Goal: Transaction & Acquisition: Purchase product/service

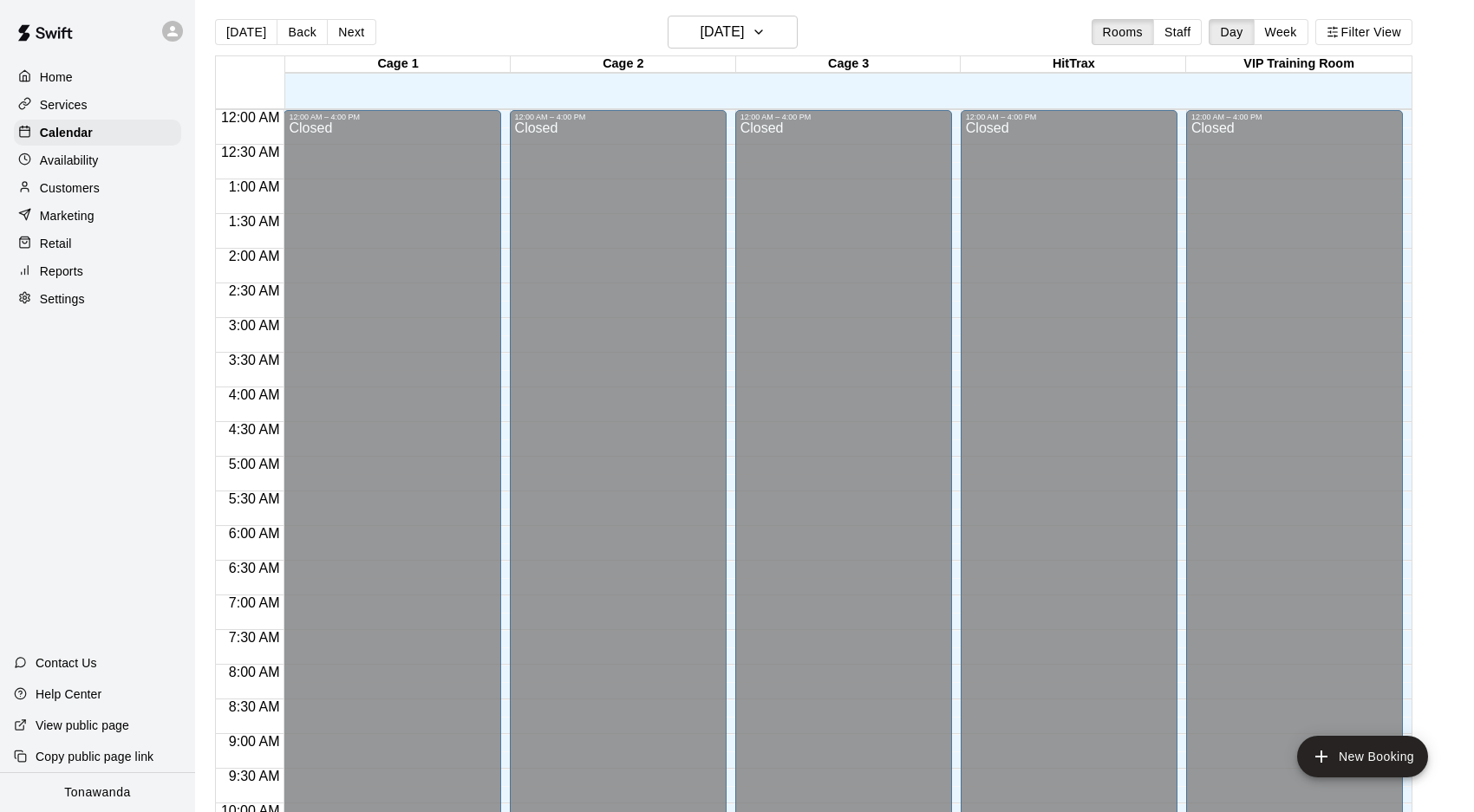
scroll to position [948, 0]
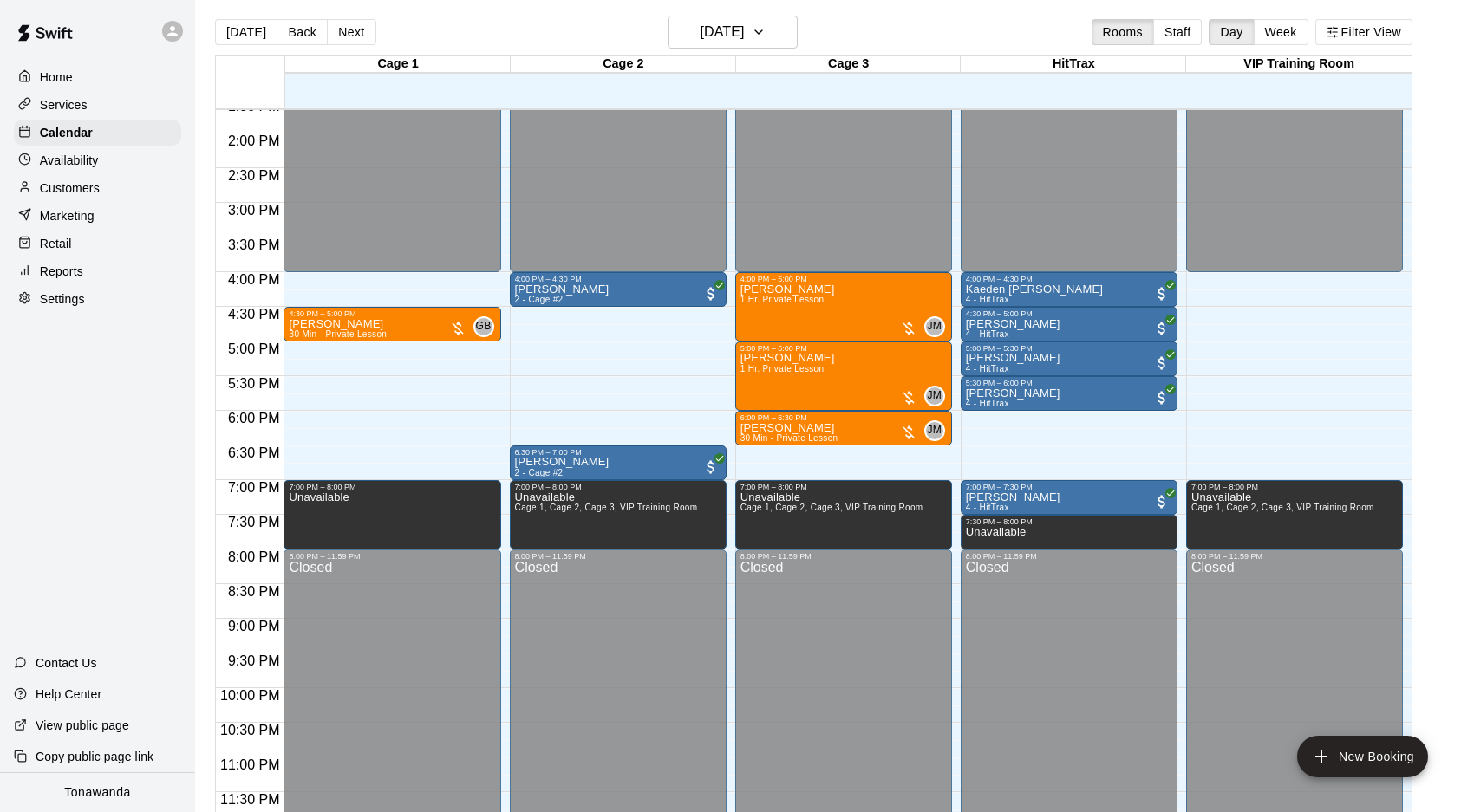
click at [61, 245] on p "Retail" at bounding box center [56, 244] width 32 height 17
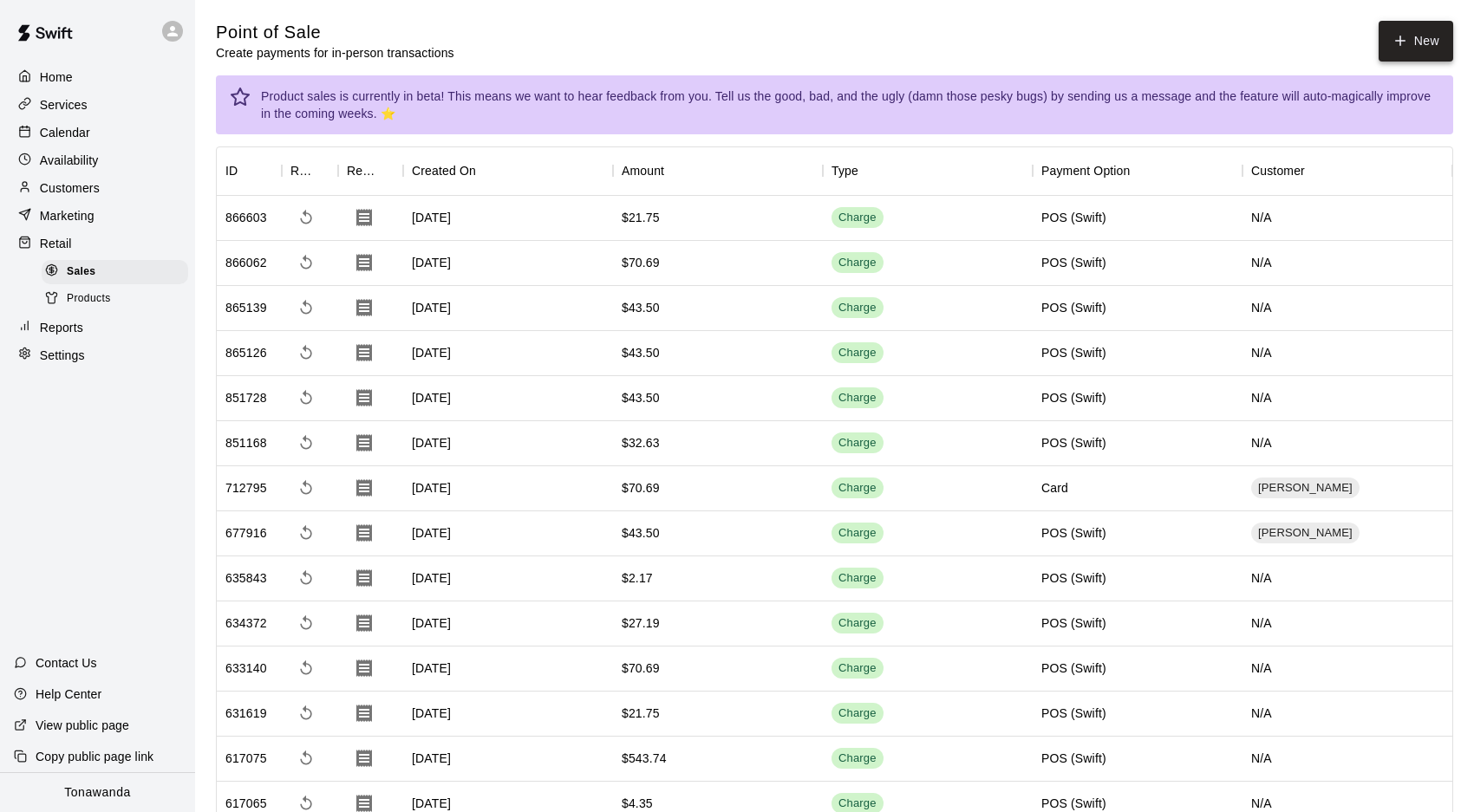
click at [1445, 38] on button "New" at bounding box center [1415, 41] width 75 height 41
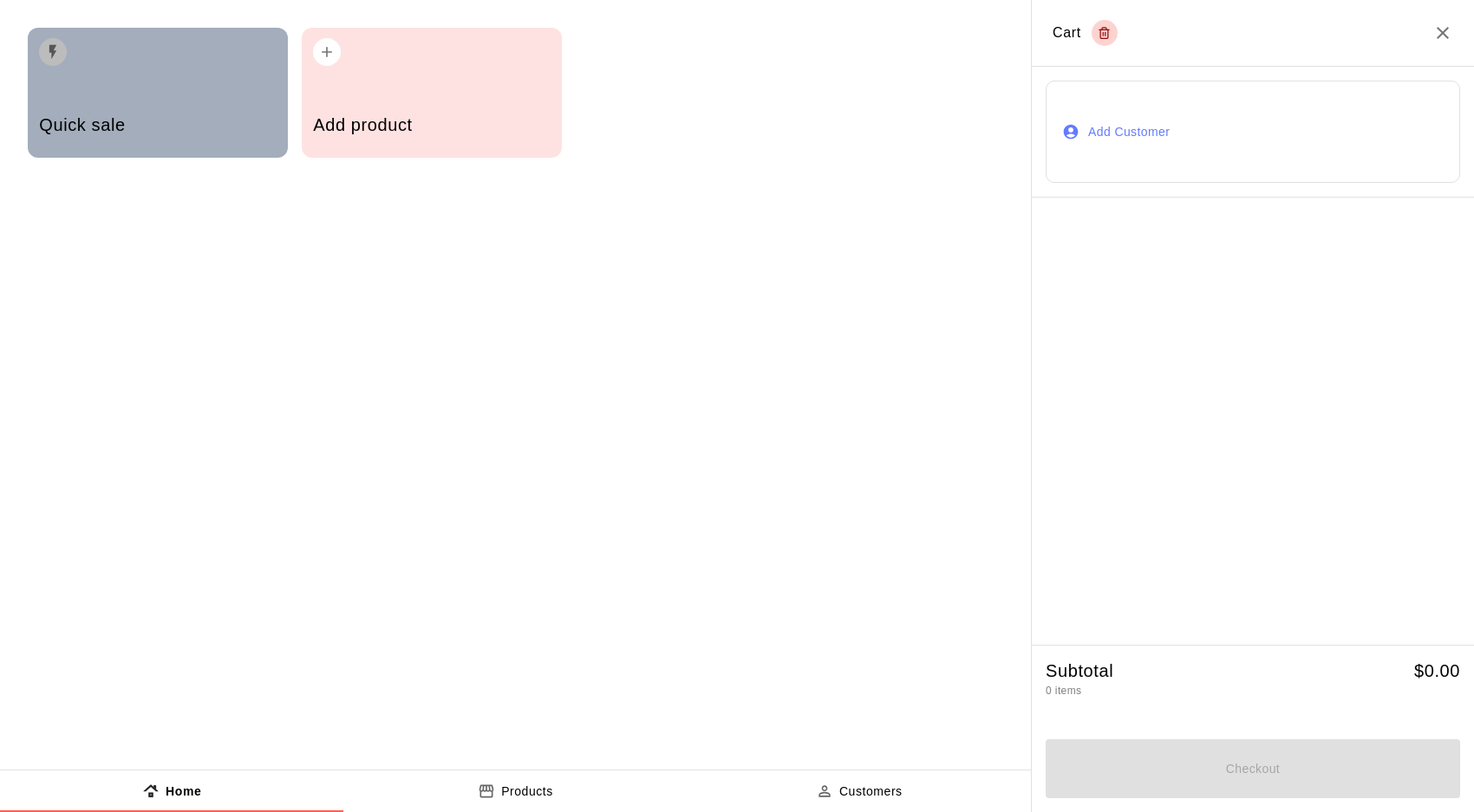
click at [146, 102] on div "Quick sale" at bounding box center [157, 126] width 236 height 62
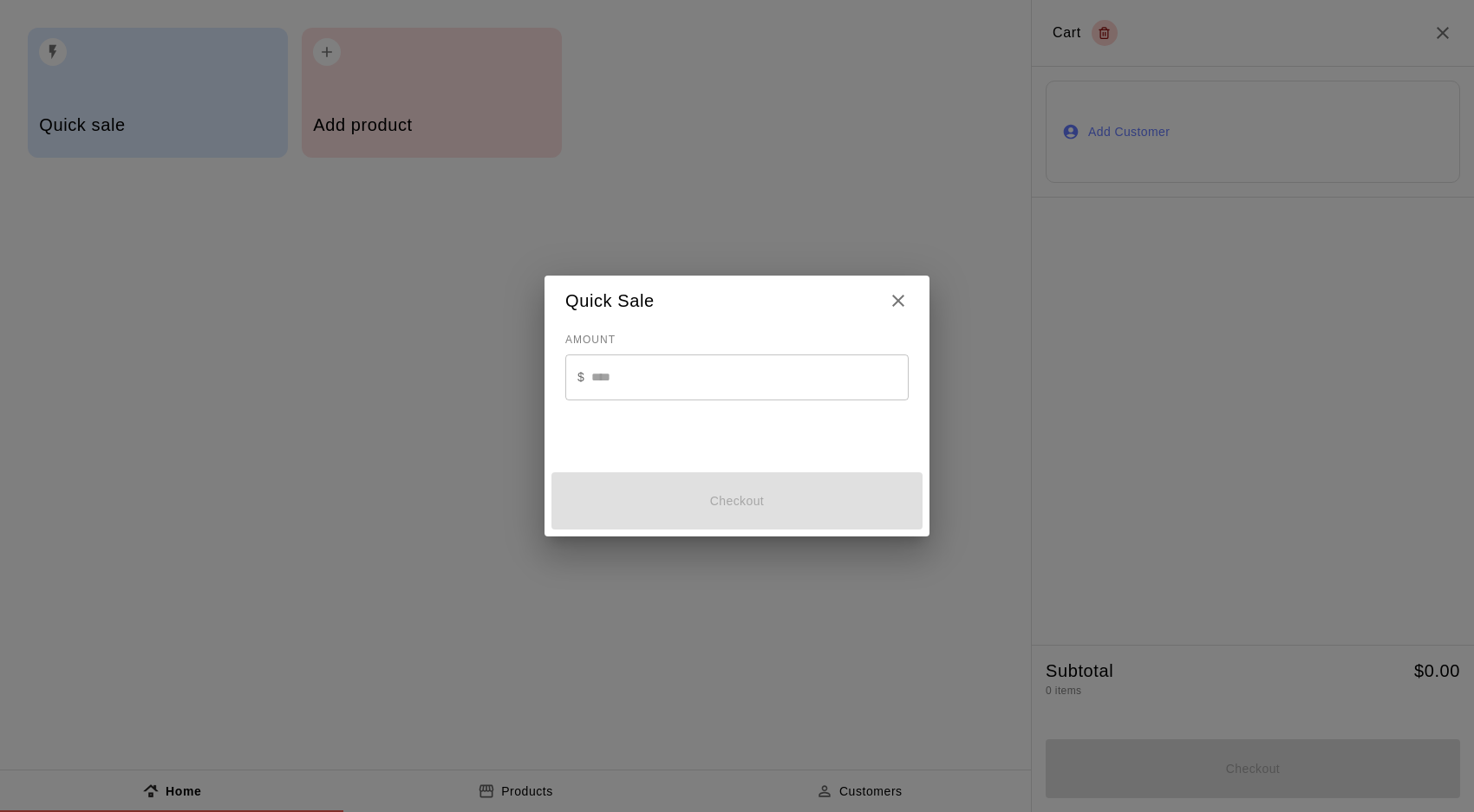
click at [903, 304] on icon "Close" at bounding box center [898, 301] width 21 height 21
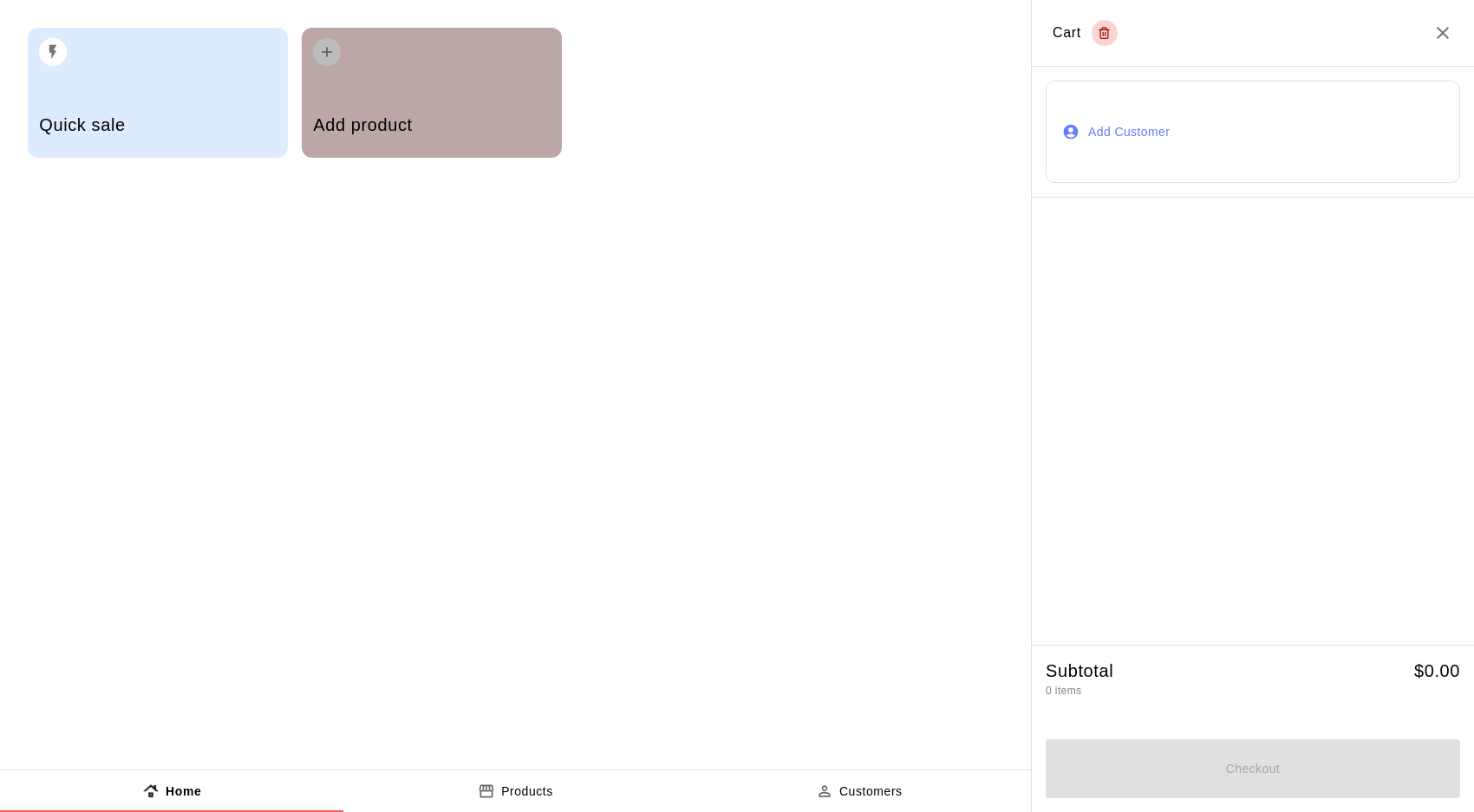
click at [455, 127] on h5 "Add product" at bounding box center [431, 125] width 236 height 24
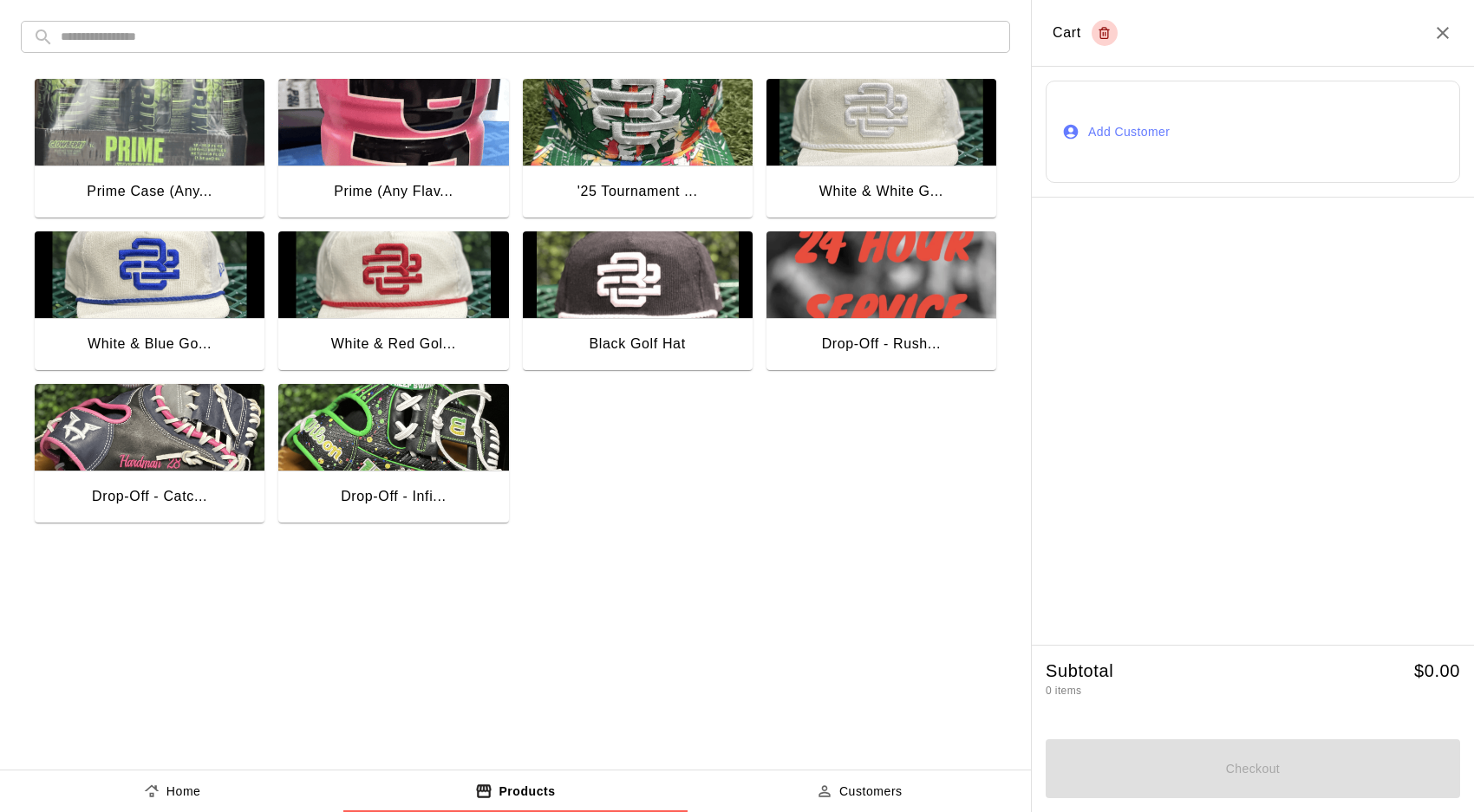
click at [397, 467] on img "button" at bounding box center [393, 427] width 230 height 86
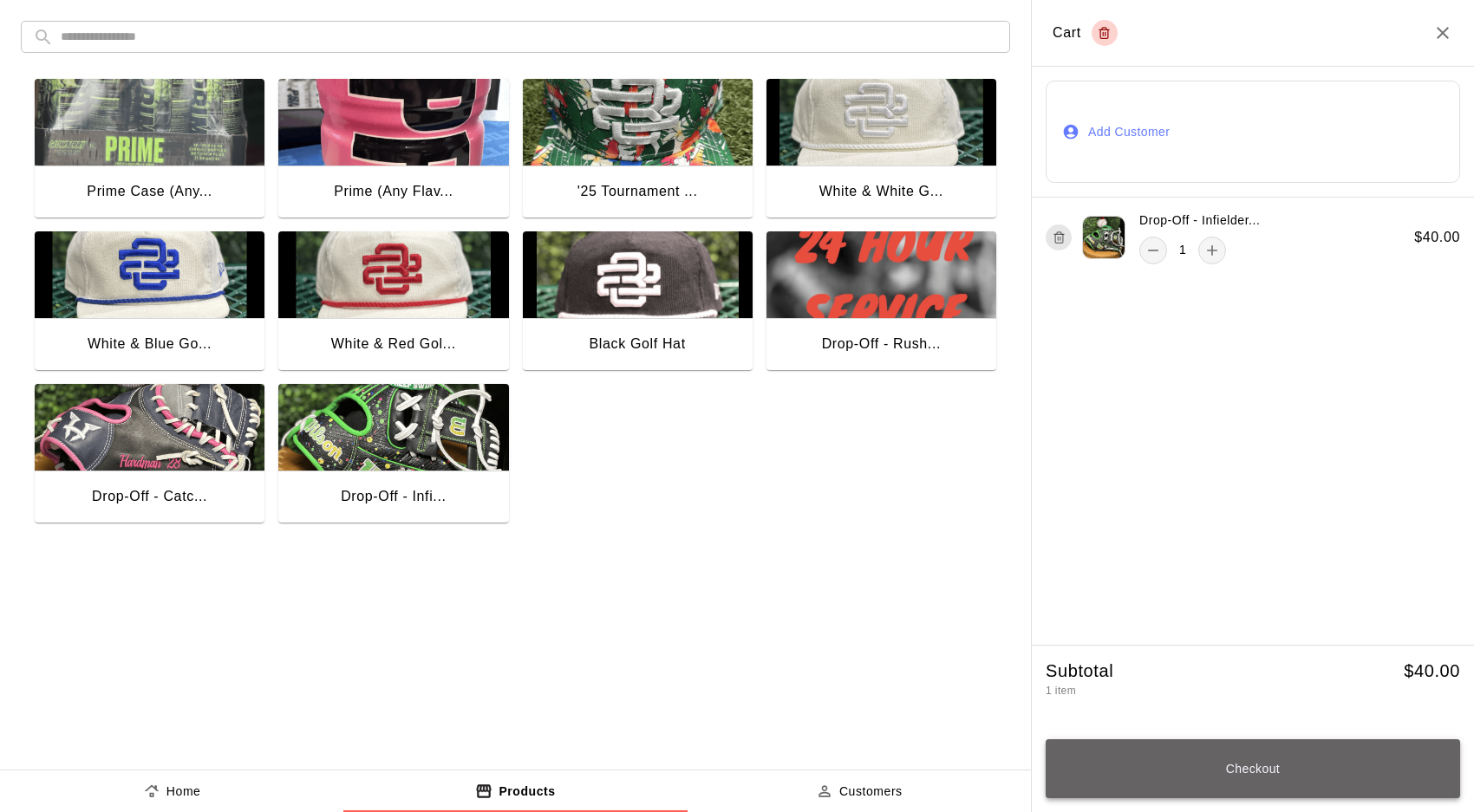
click at [1269, 759] on button "Checkout" at bounding box center [1253, 768] width 415 height 59
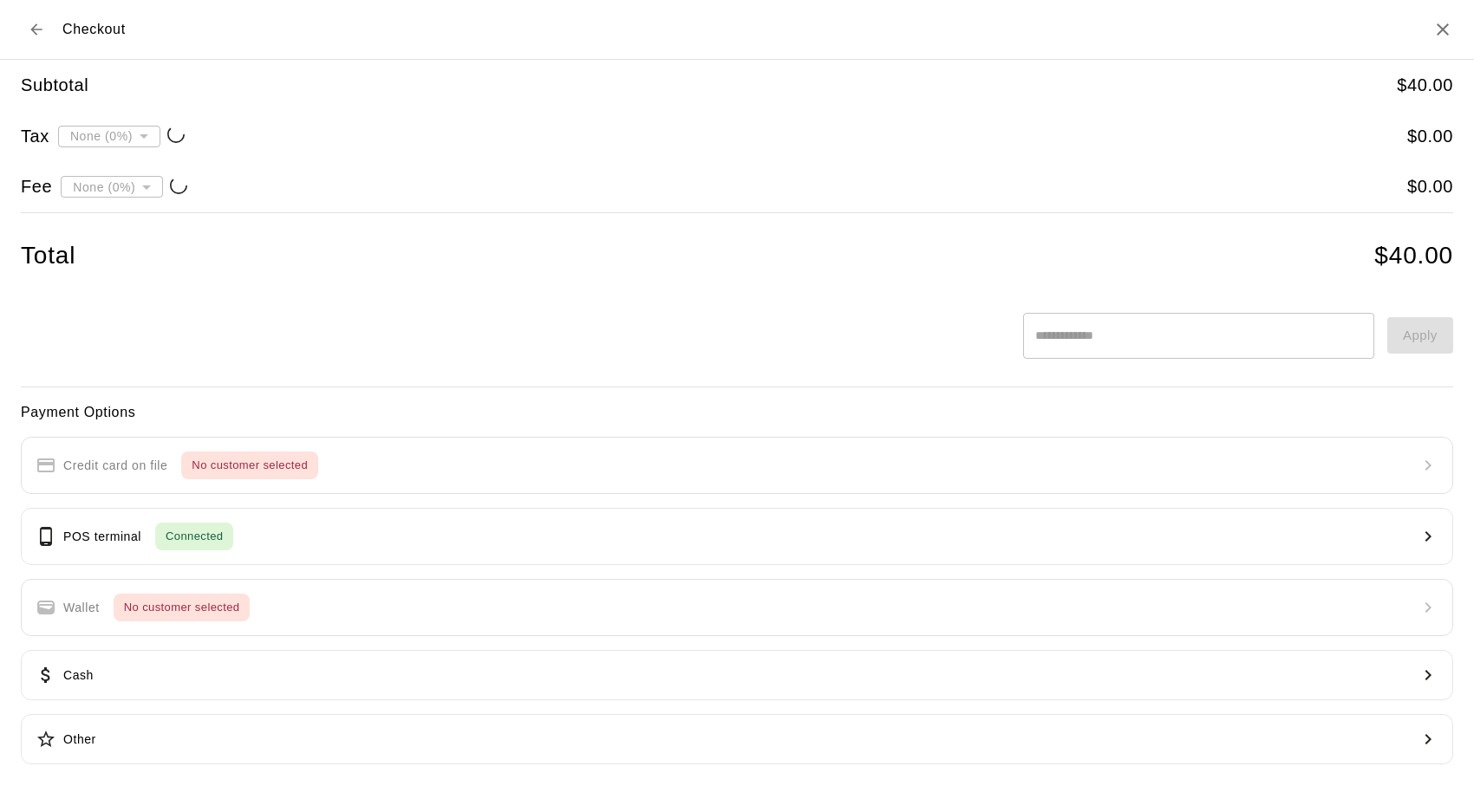
type input "**********"
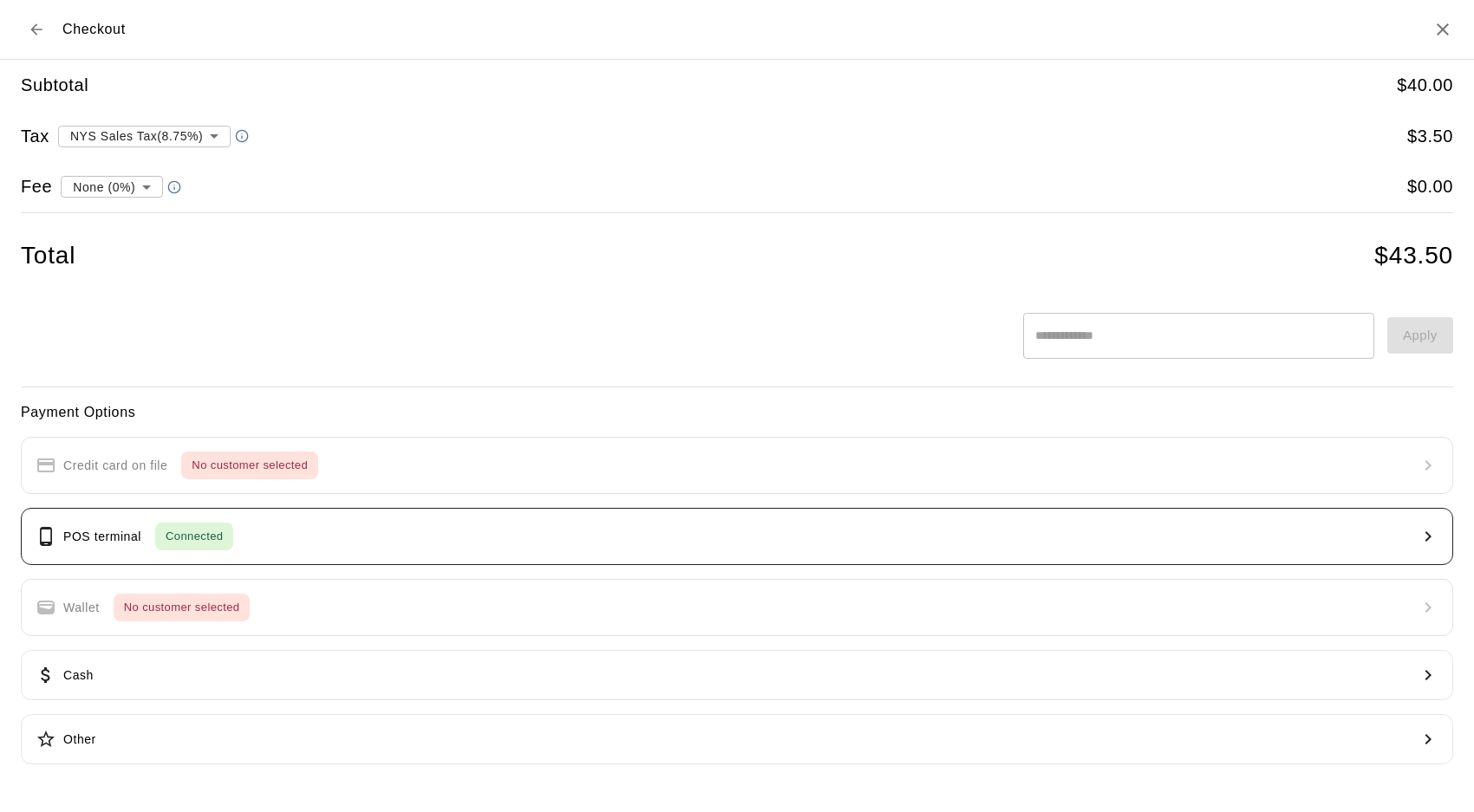
click at [75, 523] on div "POS terminal Connected" at bounding box center [134, 536] width 197 height 28
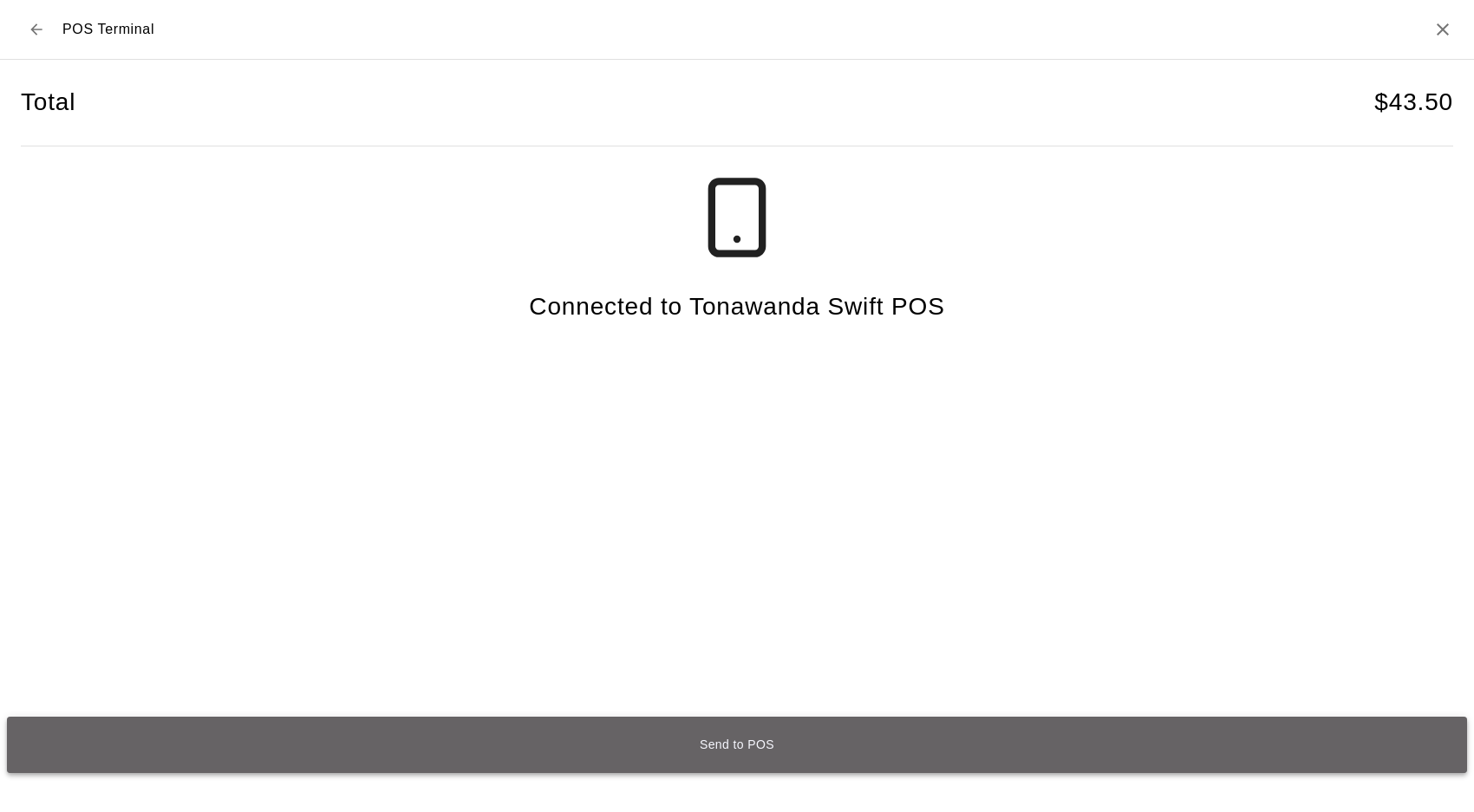
click at [756, 755] on button "Send to POS" at bounding box center [737, 745] width 1460 height 57
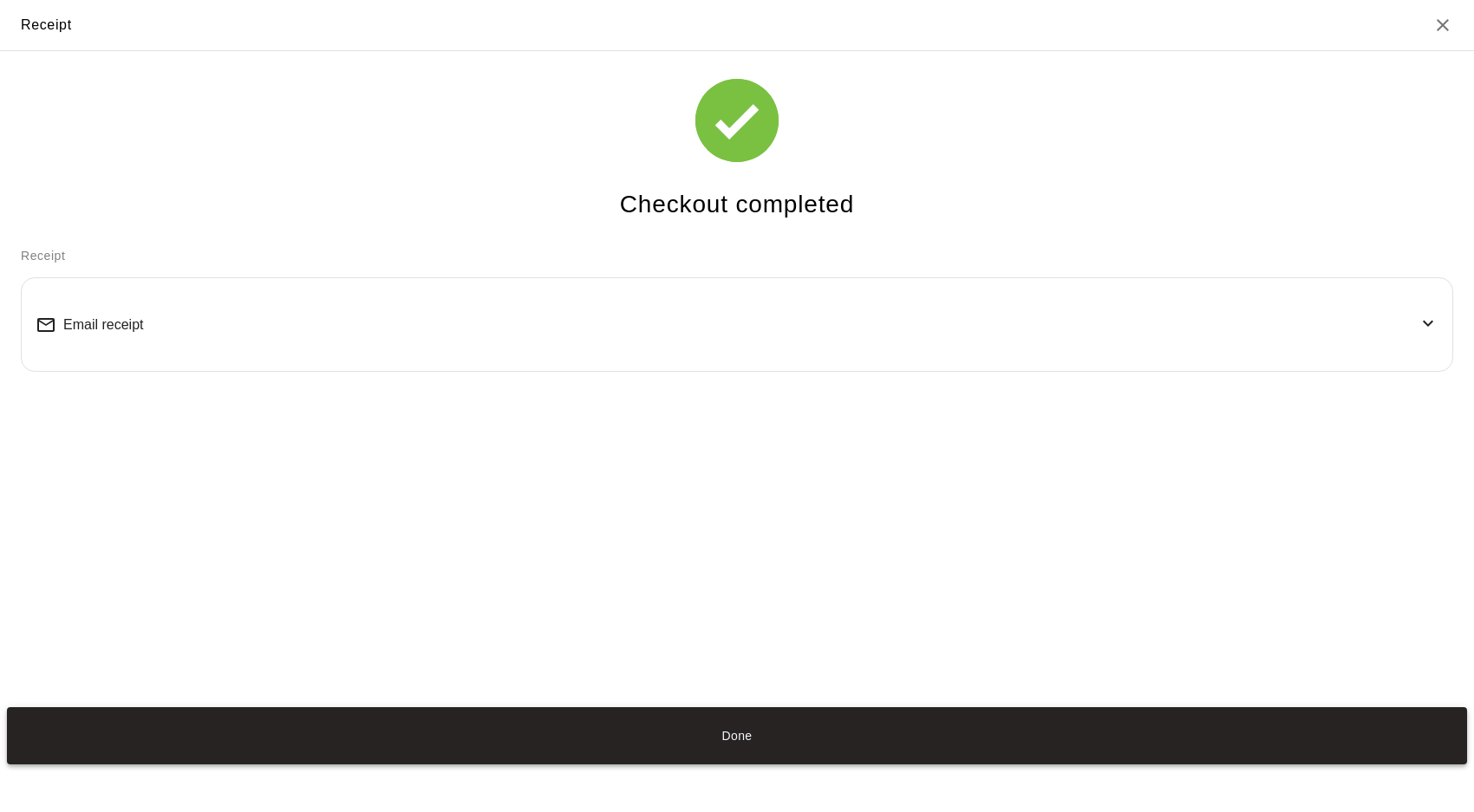
click at [788, 736] on button "Done" at bounding box center [737, 735] width 1460 height 57
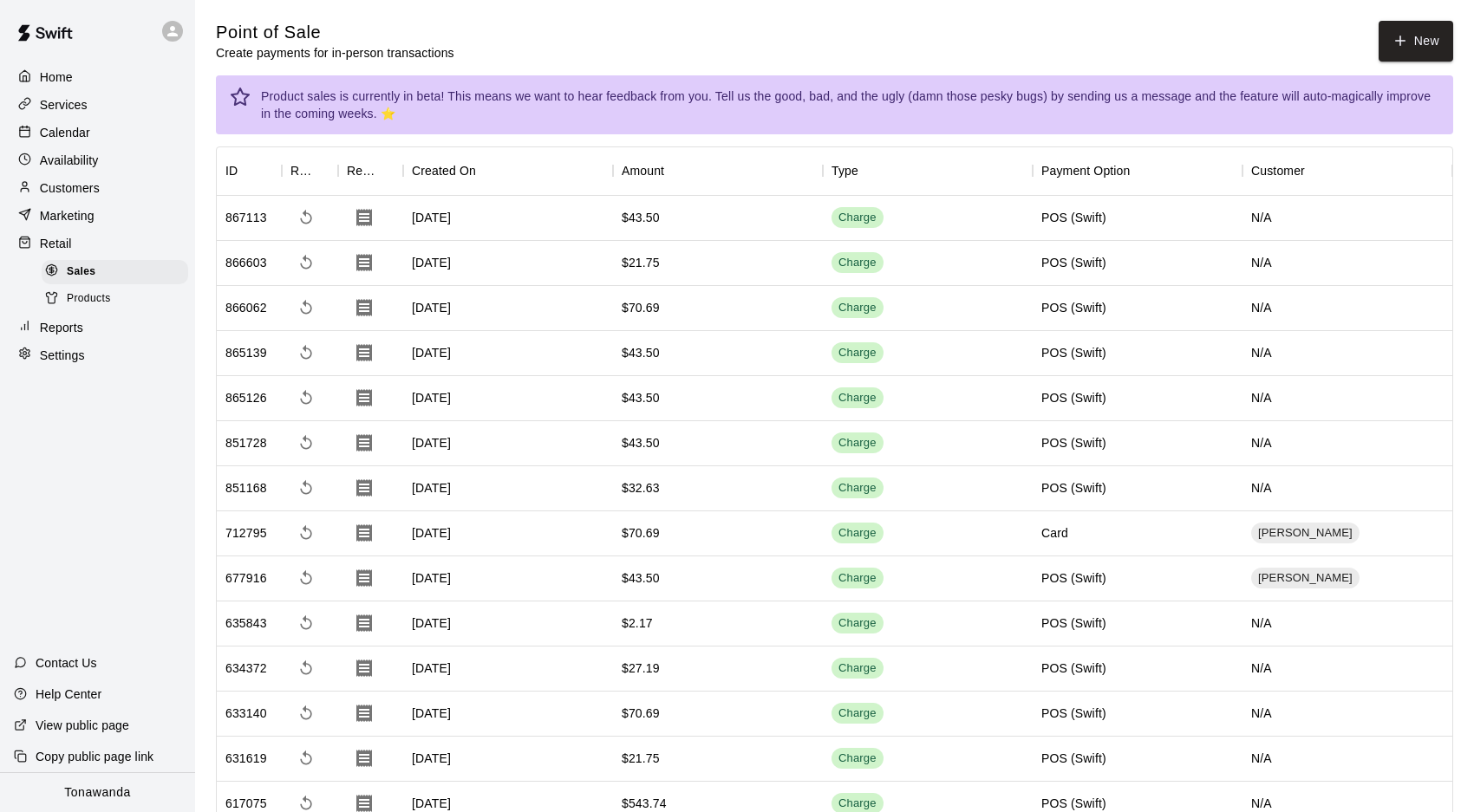
click at [568, 227] on div "[DATE]" at bounding box center [508, 217] width 210 height 45
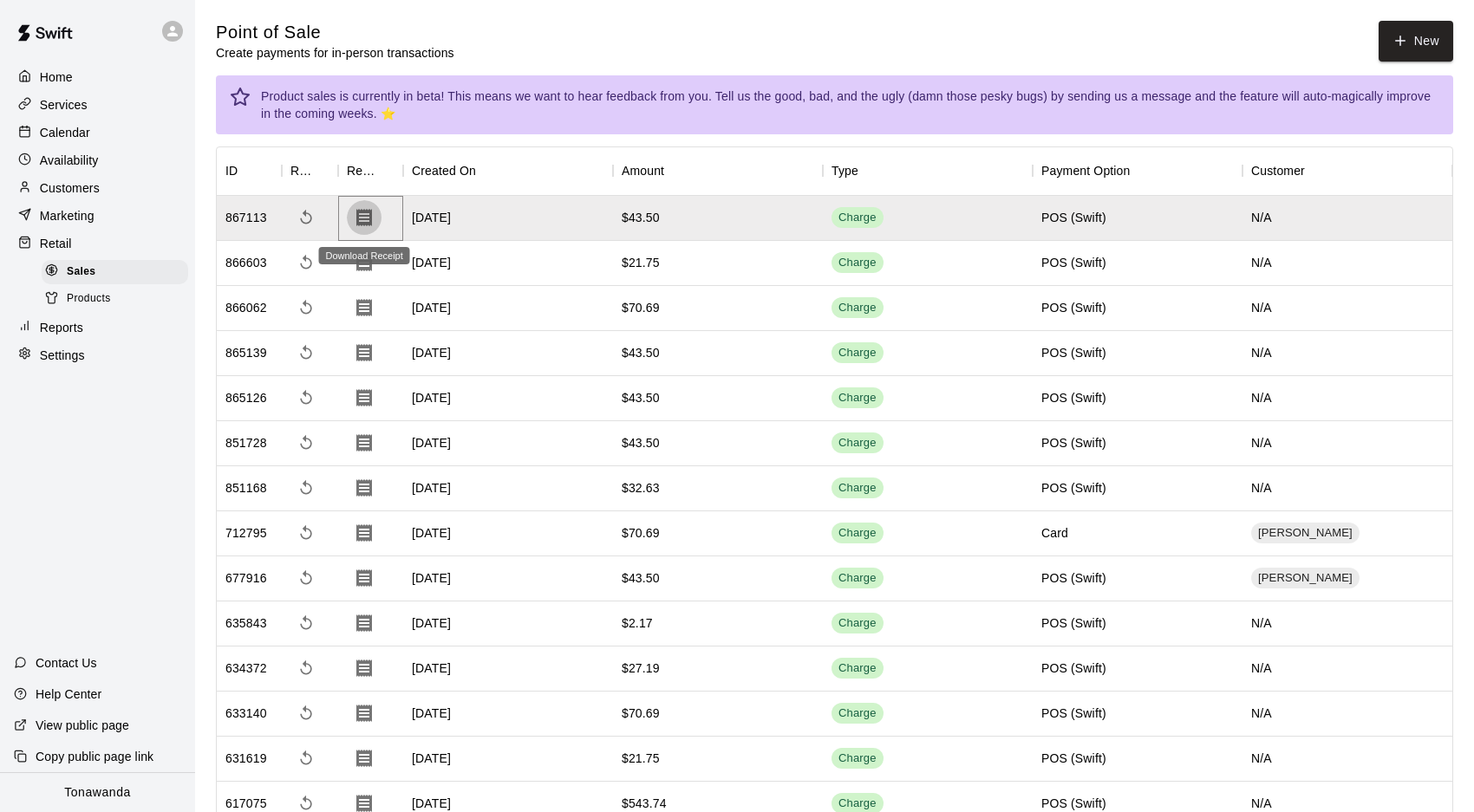
click at [365, 219] on icon "Download Receipt" at bounding box center [364, 217] width 15 height 17
